Goal: Find specific page/section: Find specific page/section

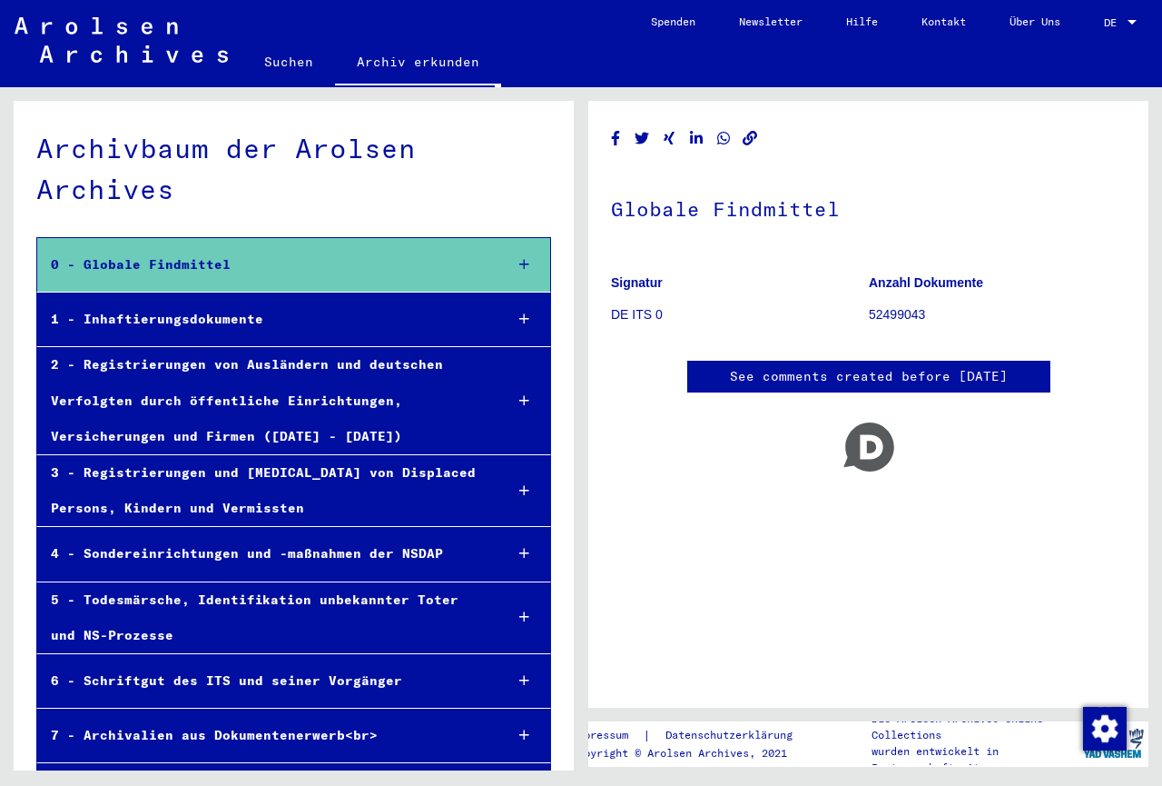
click at [866, 374] on link "See comments created before [DATE]" at bounding box center [869, 376] width 278 height 19
click at [754, 749] on p "Copyright © Arolsen Archives, 2021" at bounding box center [692, 753] width 243 height 16
click at [520, 260] on icon at bounding box center [524, 264] width 10 height 13
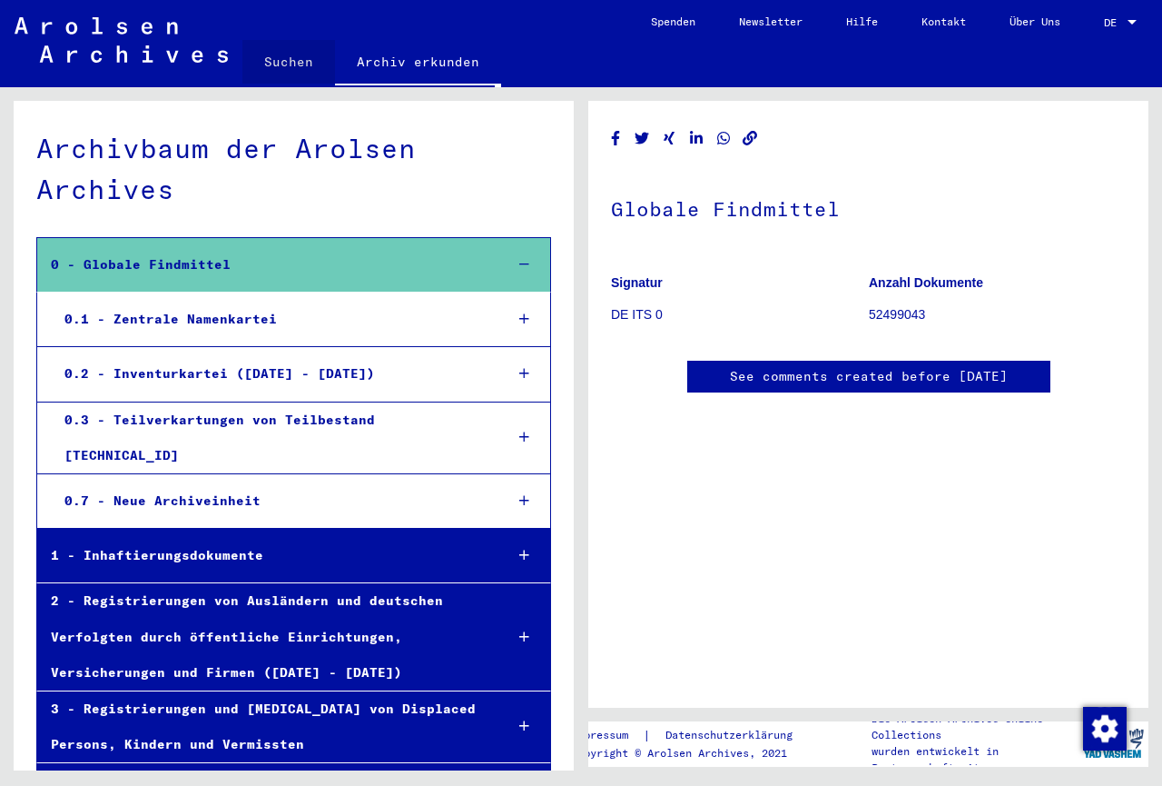
click at [290, 67] on link "Suchen" at bounding box center [288, 62] width 93 height 44
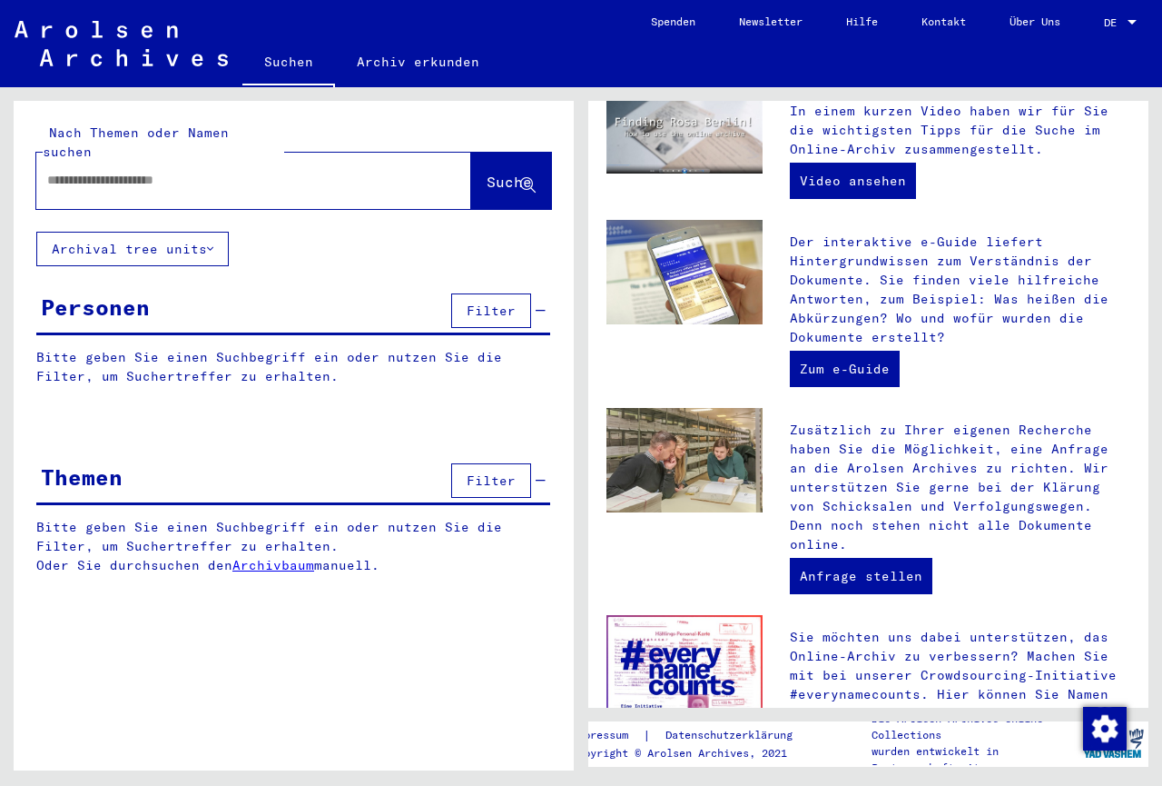
scroll to position [589, 0]
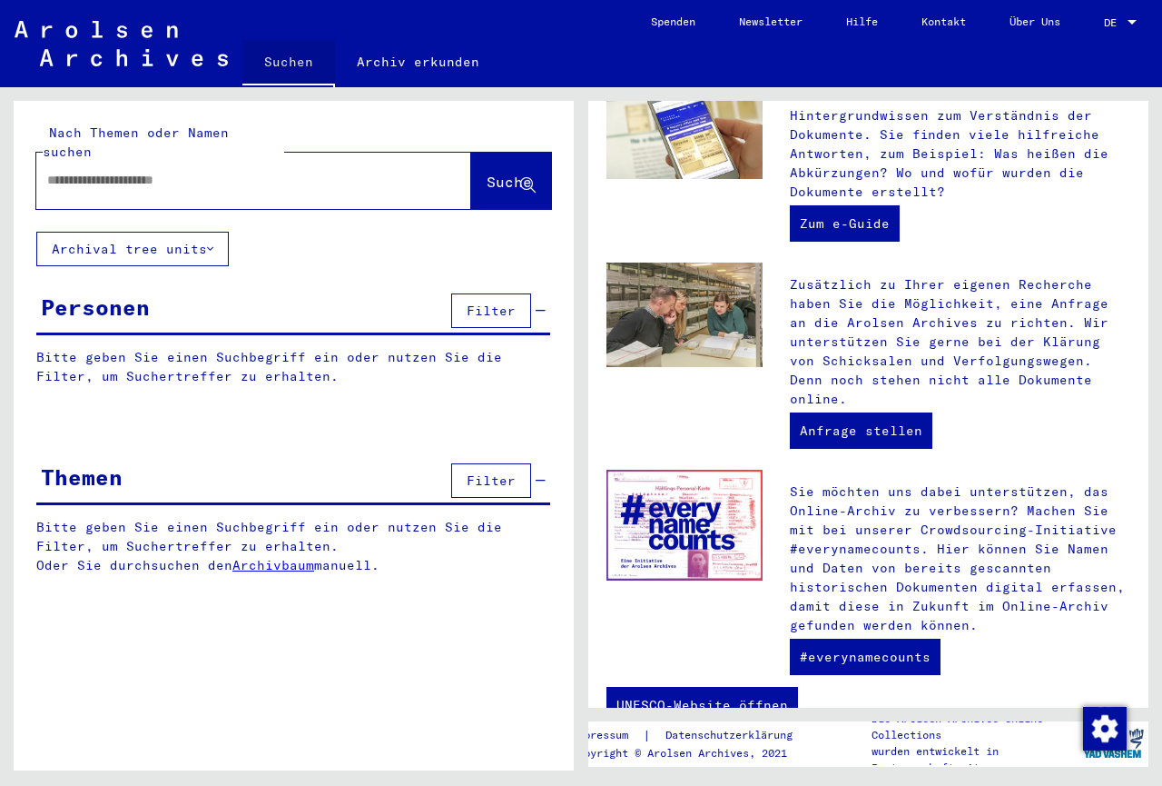
click at [298, 66] on link "Suchen" at bounding box center [288, 63] width 93 height 47
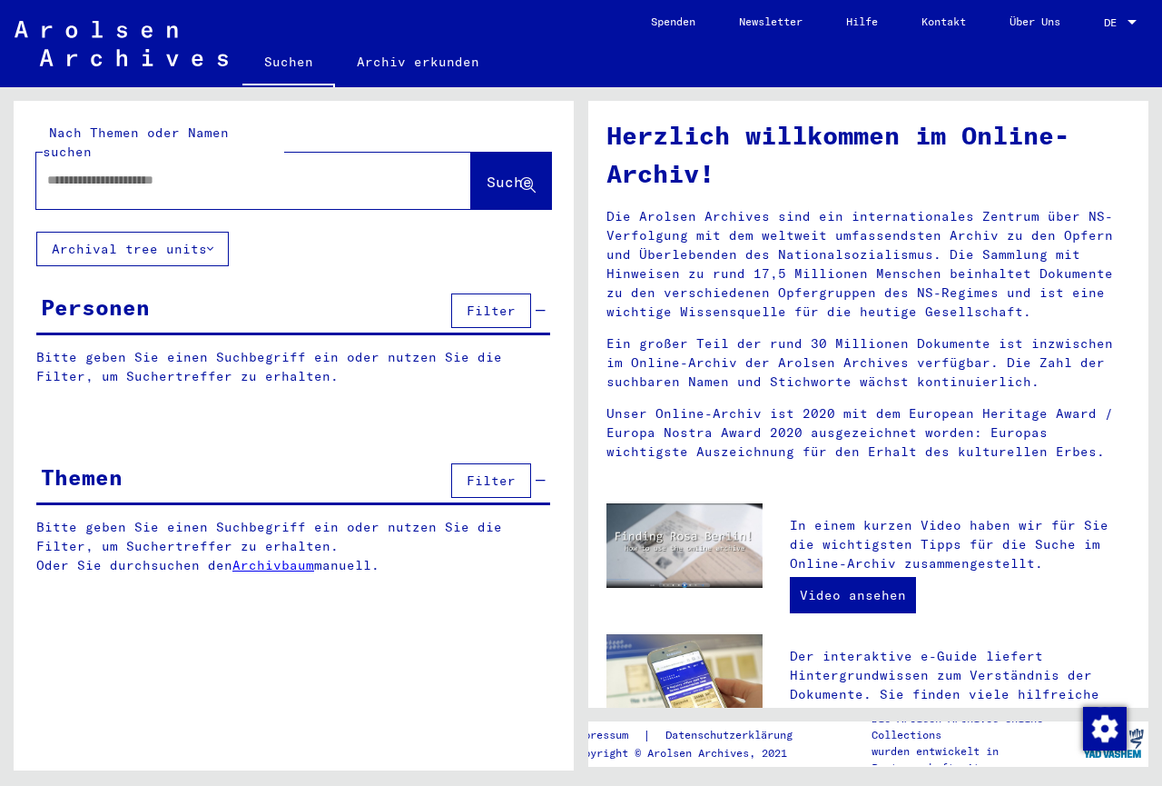
scroll to position [0, 0]
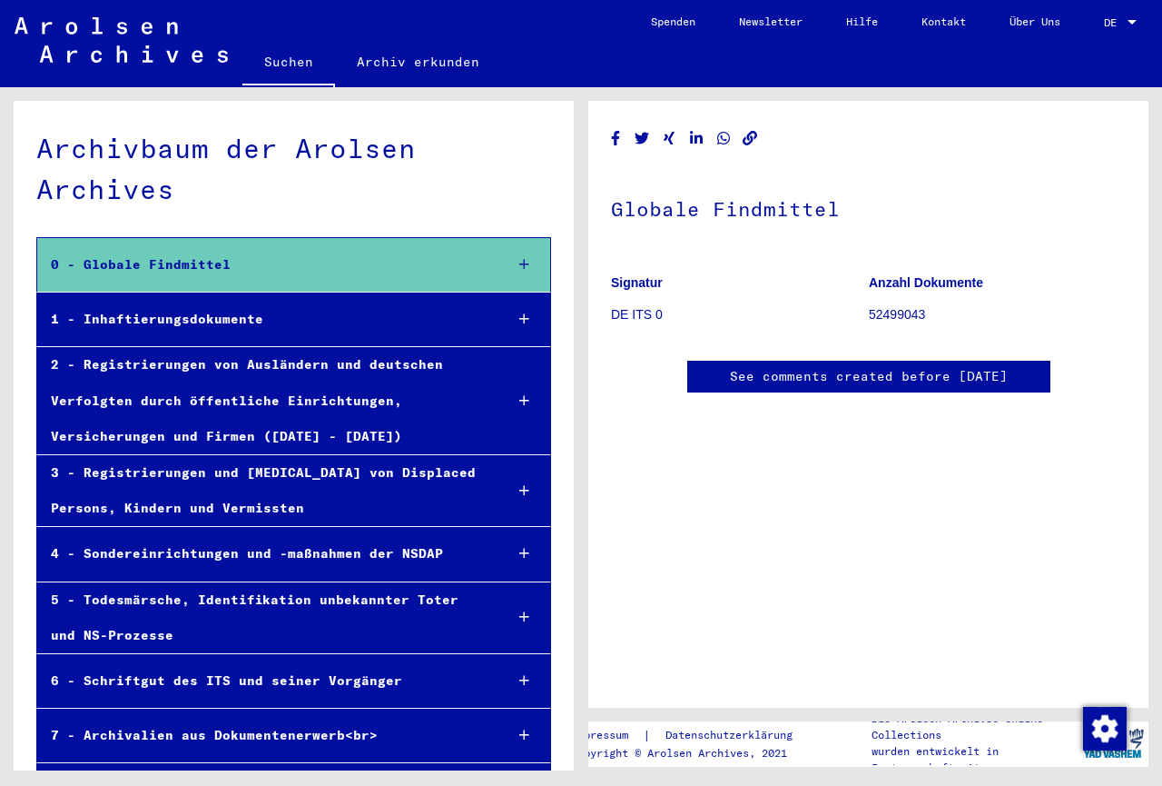
scroll to position [392, 0]
click at [194, 320] on div "1 - Inhaftierungsdokumente" at bounding box center [263, 319] width 452 height 35
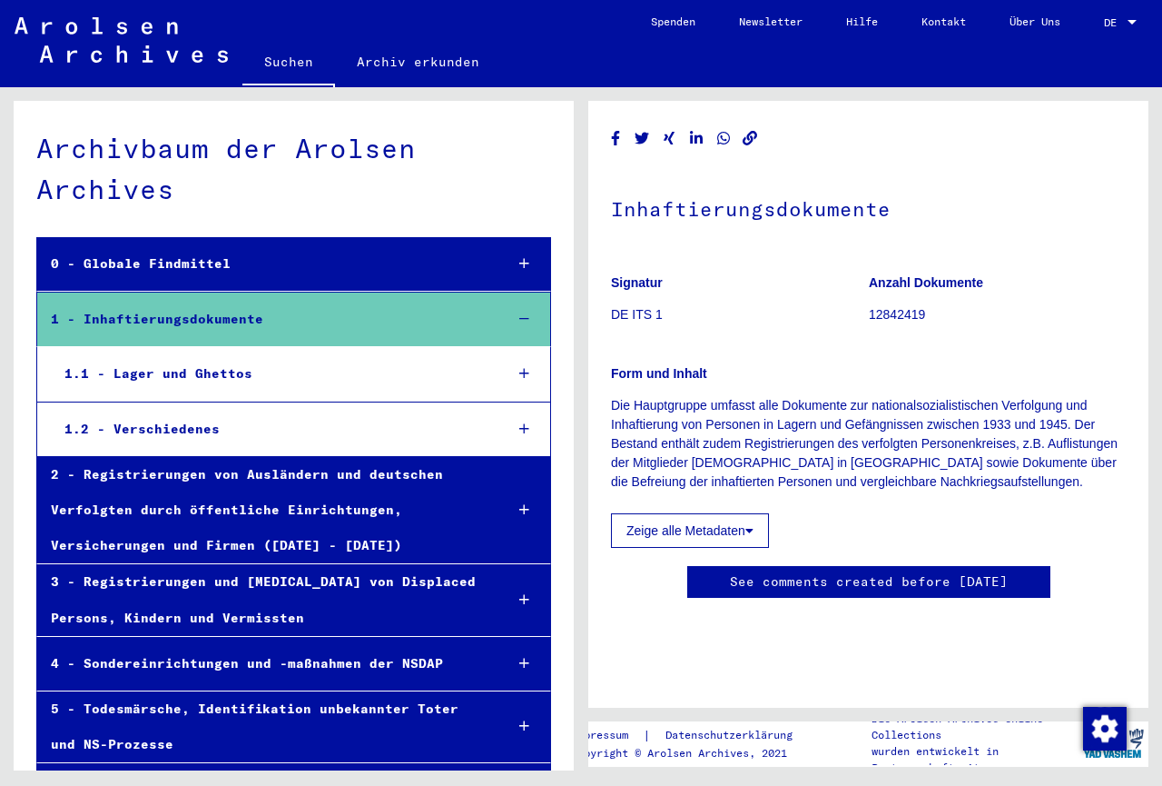
click at [147, 182] on div "Archivbaum der Arolsen Archives" at bounding box center [293, 169] width 515 height 82
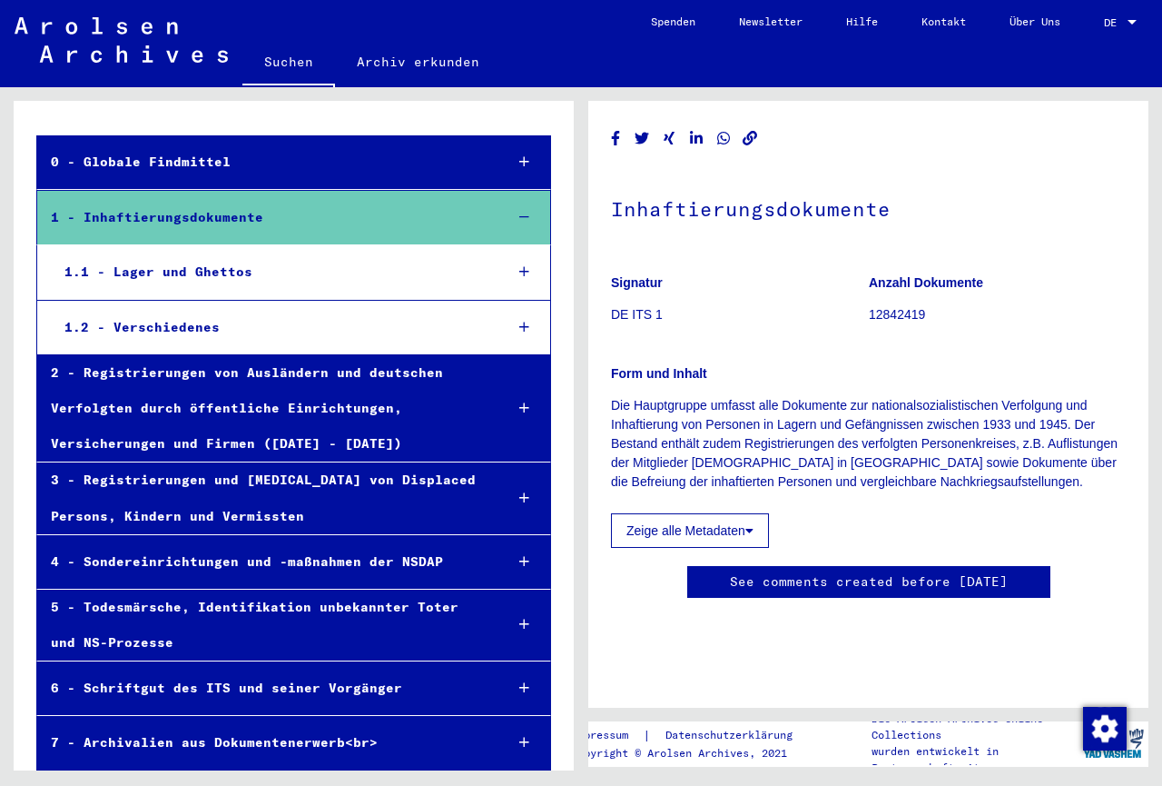
scroll to position [166, 0]
